Goal: Find contact information: Find contact information

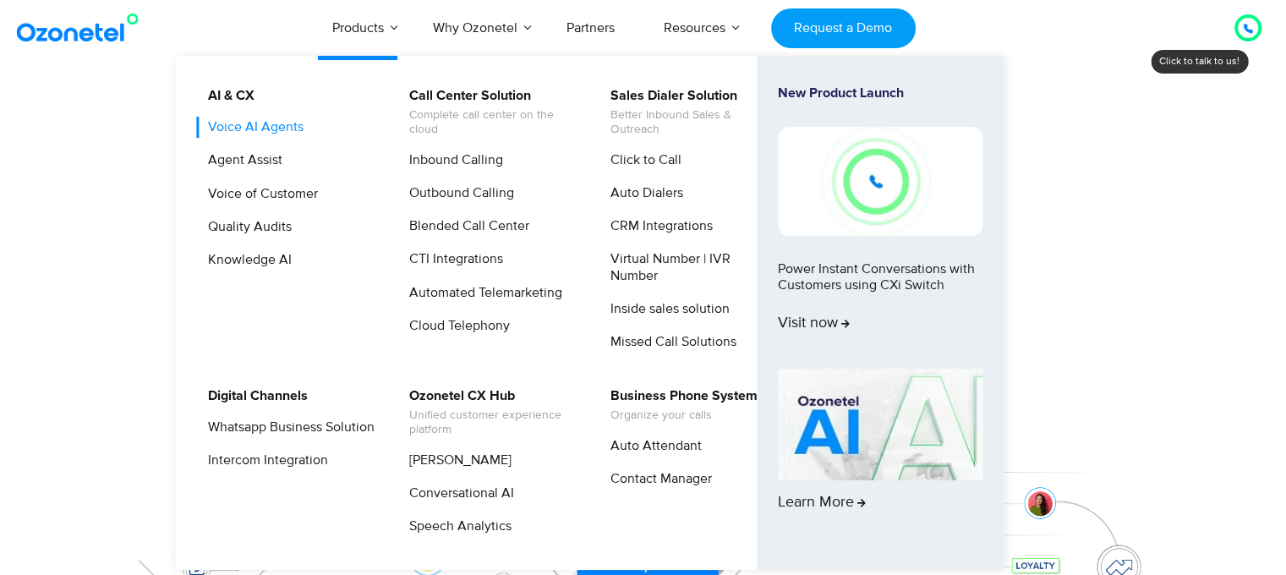
click at [281, 124] on link "Voice AI Agents" at bounding box center [251, 127] width 109 height 21
click at [622, 272] on link "Virtual Number | IVR Number" at bounding box center [689, 267] width 180 height 37
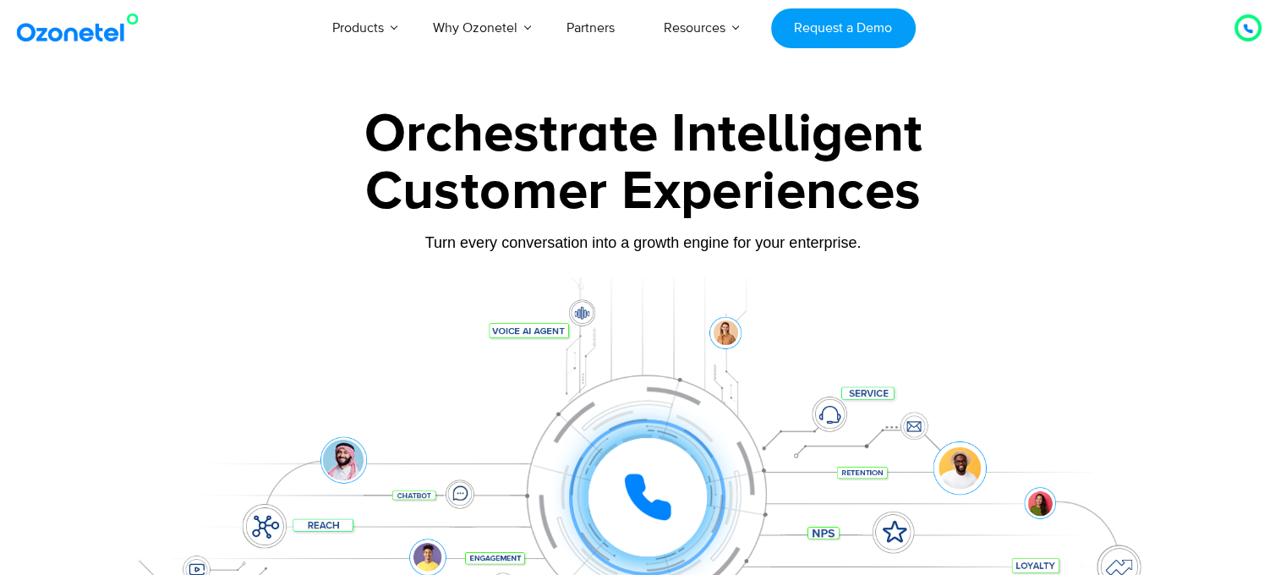
click at [1249, 25] on icon at bounding box center [1248, 29] width 10 height 10
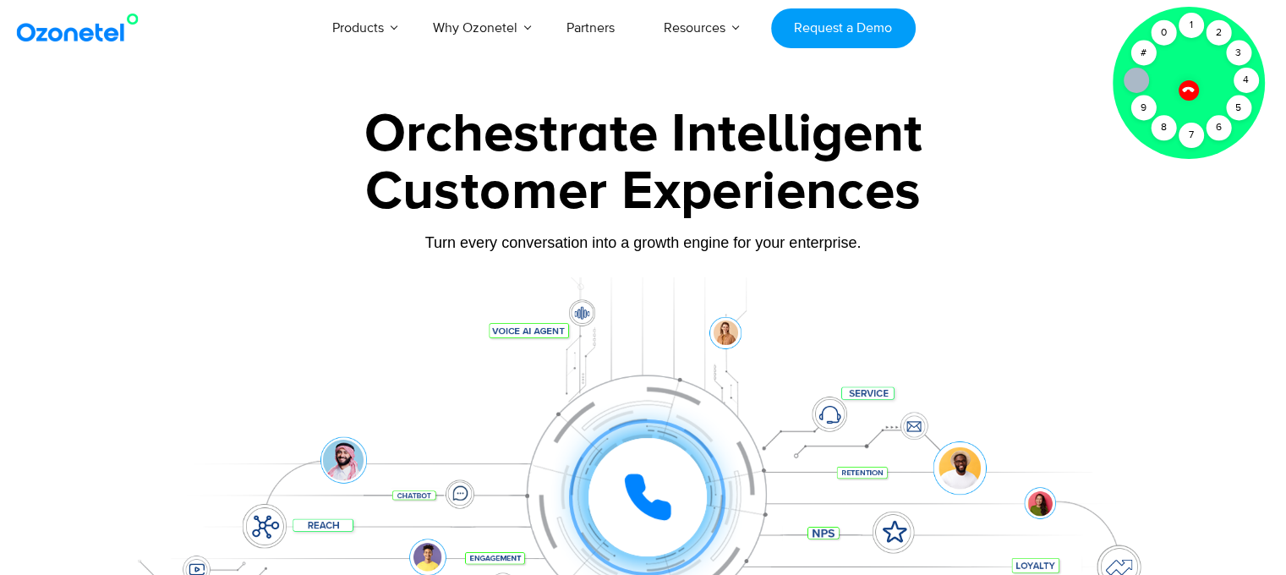
click at [955, 106] on div at bounding box center [643, 378] width 1286 height 576
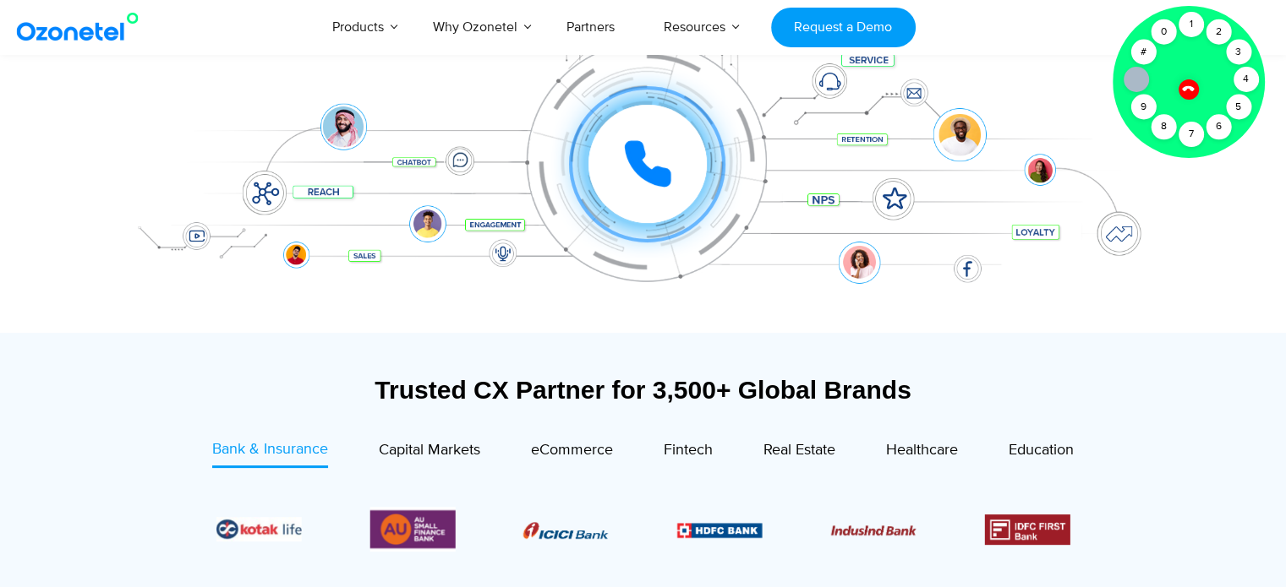
scroll to position [463, 0]
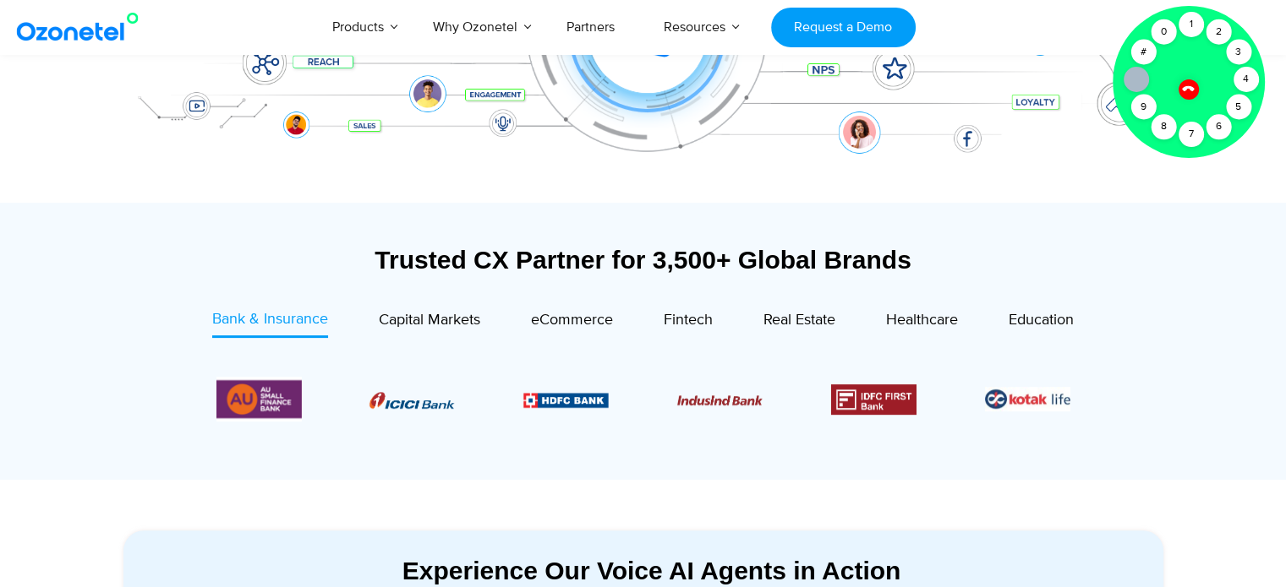
click at [1192, 85] on icon at bounding box center [1188, 88] width 14 height 14
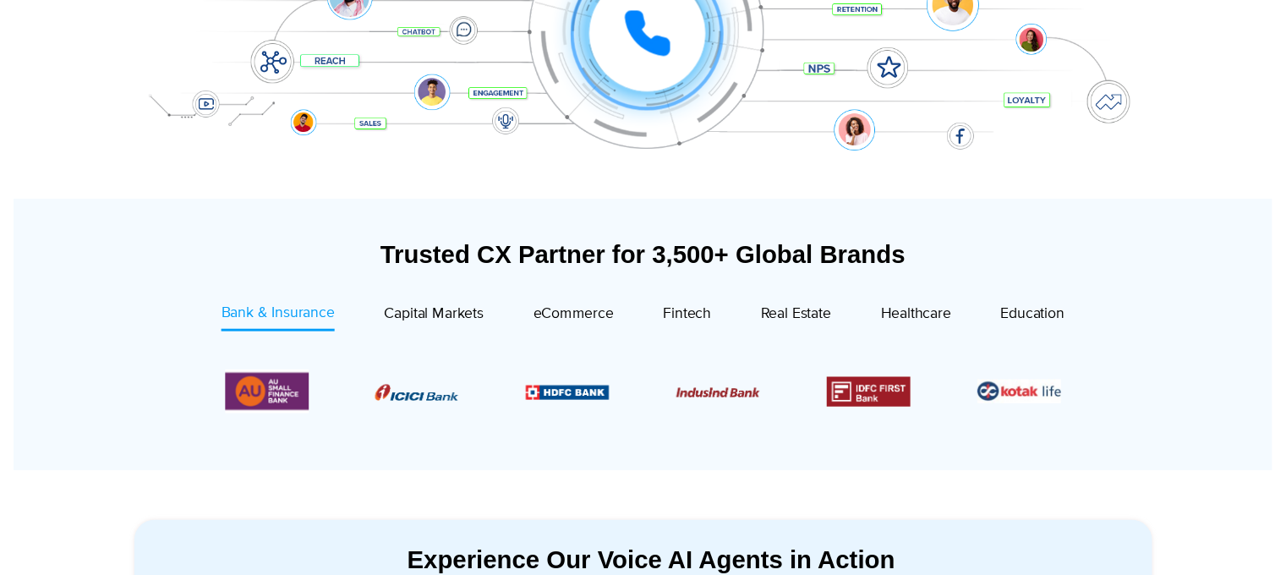
scroll to position [0, 0]
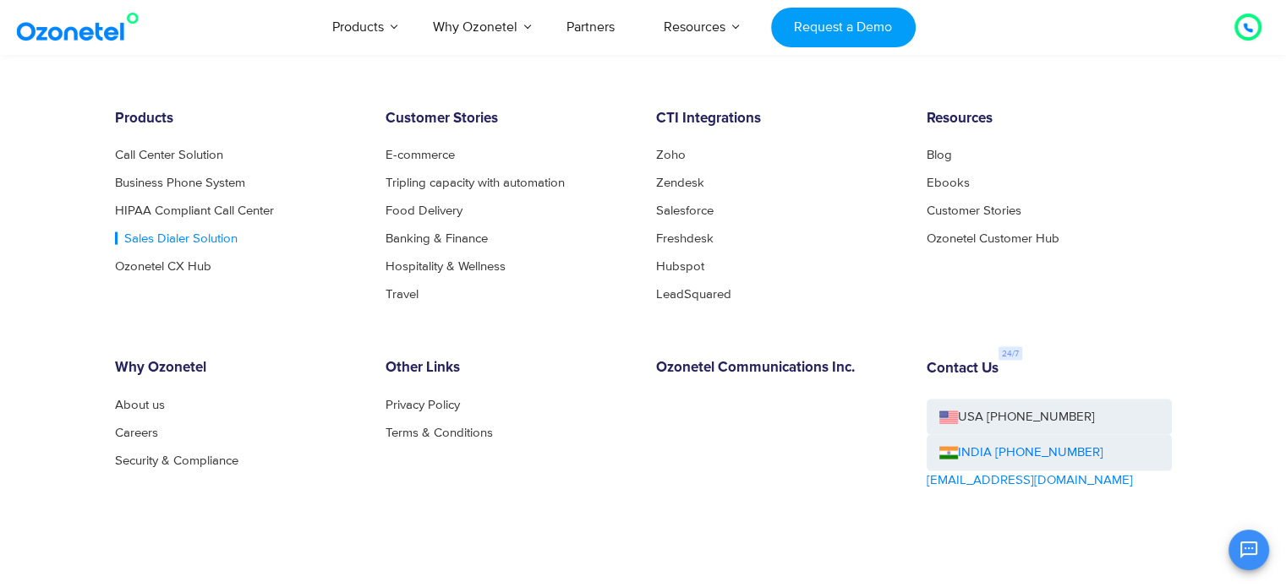
scroll to position [3547, 0]
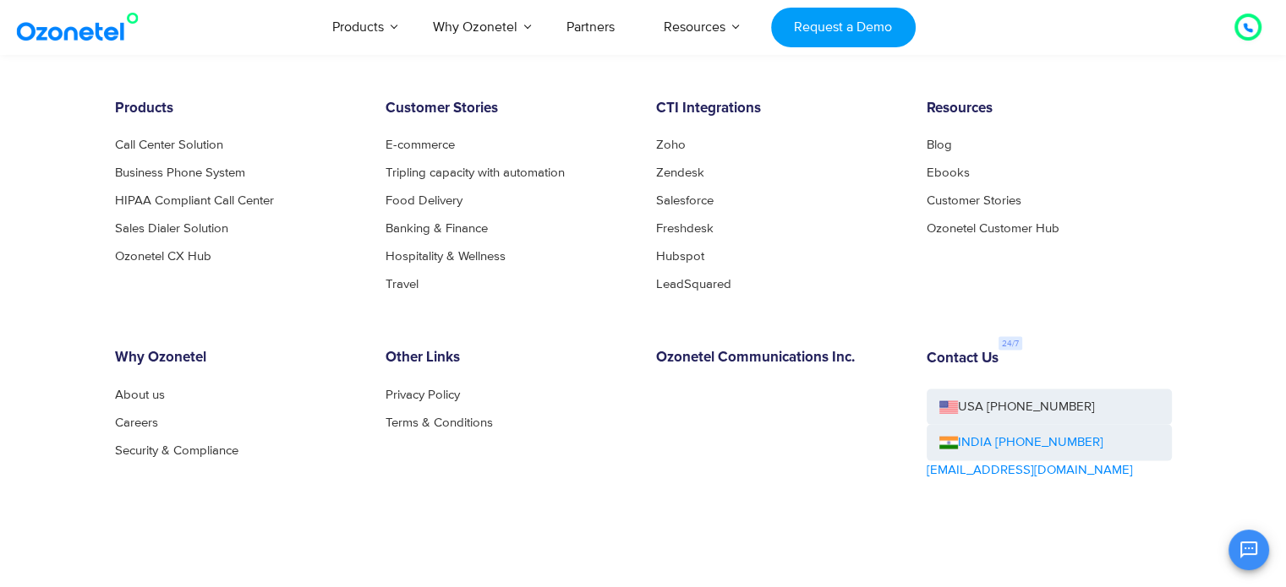
click at [1035, 439] on link "INDIA [PHONE_NUMBER]" at bounding box center [1021, 443] width 164 height 19
click at [1012, 435] on link "INDIA [PHONE_NUMBER]" at bounding box center [1021, 443] width 164 height 19
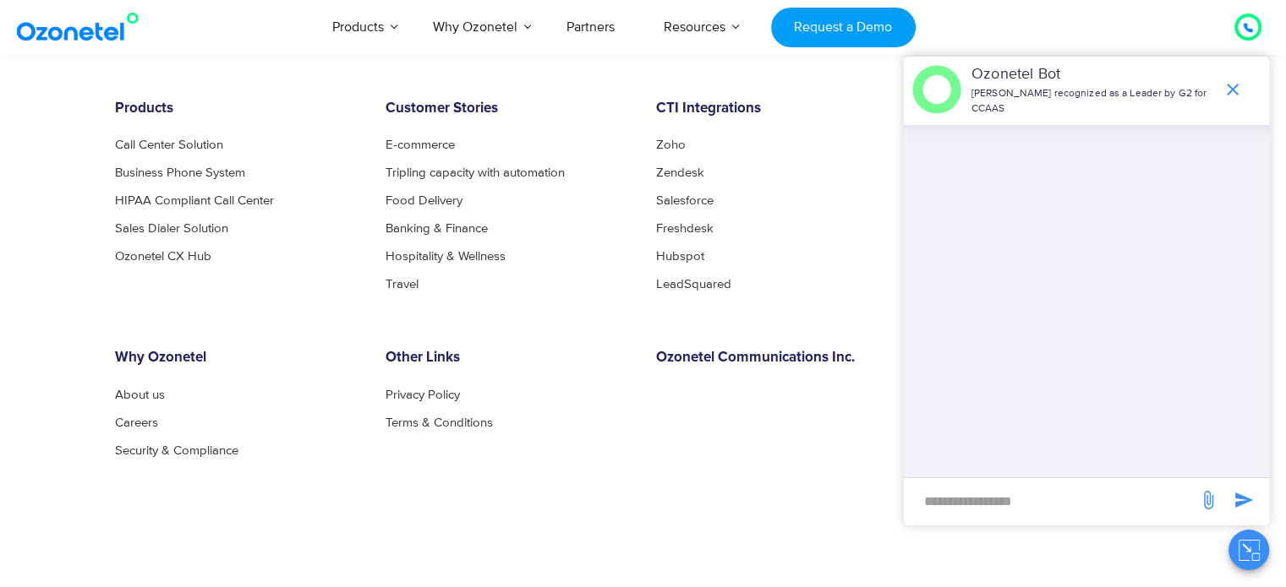
click at [1238, 331] on div at bounding box center [1088, 301] width 362 height 352
click at [1231, 87] on icon "end chat or minimize" at bounding box center [1232, 89] width 20 height 20
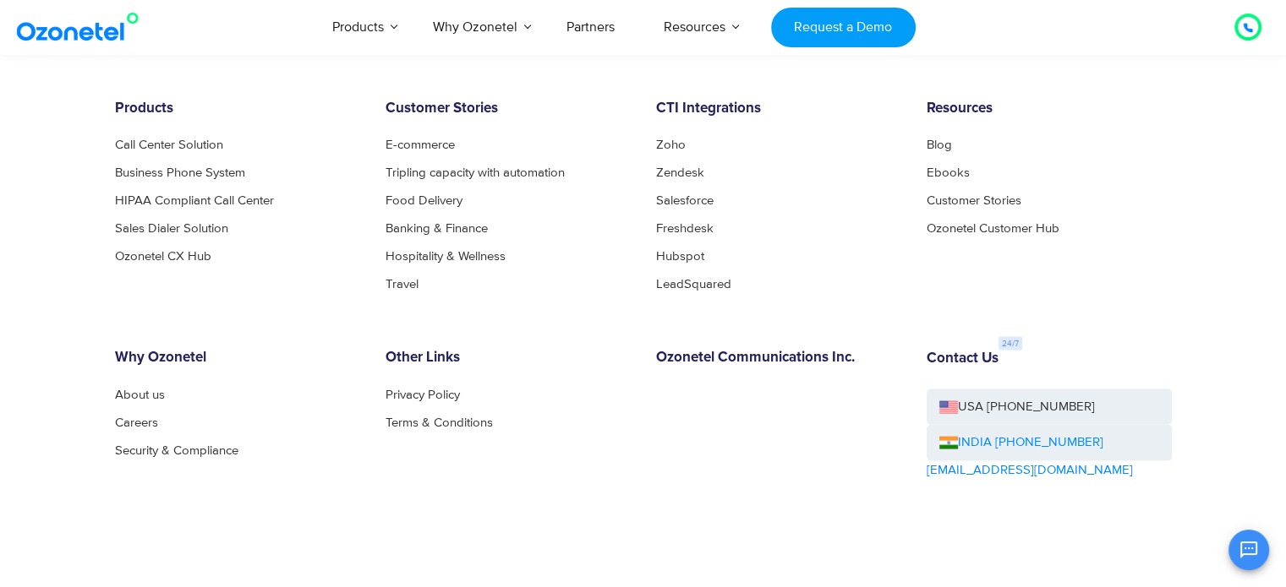
click at [1006, 439] on link "INDIA [PHONE_NUMBER]" at bounding box center [1021, 443] width 164 height 19
click at [409, 462] on div "Other Links Privacy Policy Terms & Conditions" at bounding box center [508, 462] width 270 height 225
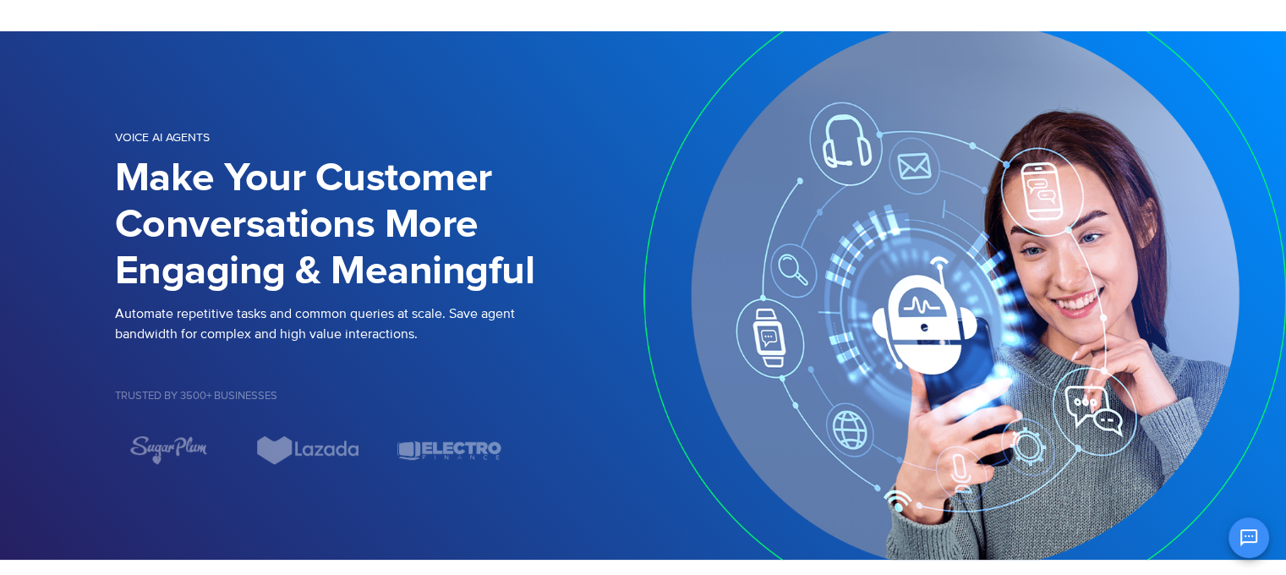
scroll to position [0, 0]
